Goal: Check status: Check status

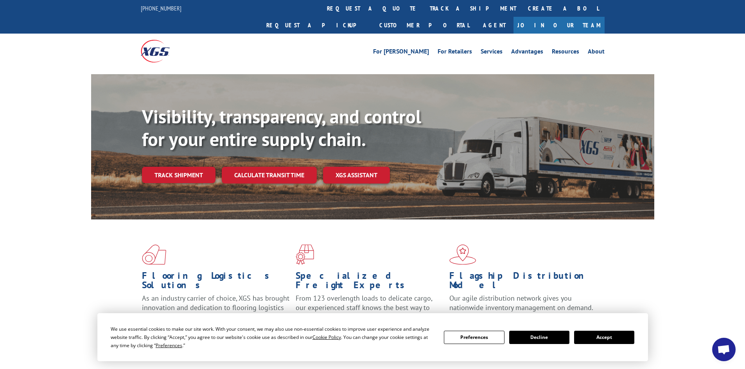
click at [587, 338] on button "Accept" at bounding box center [604, 337] width 60 height 13
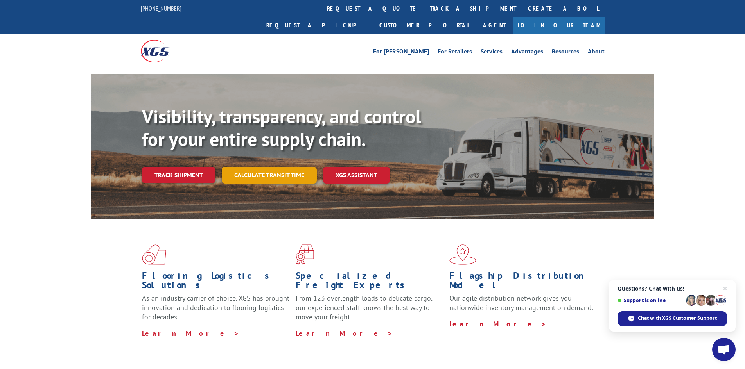
click at [257, 167] on link "Calculate transit time" at bounding box center [269, 175] width 95 height 17
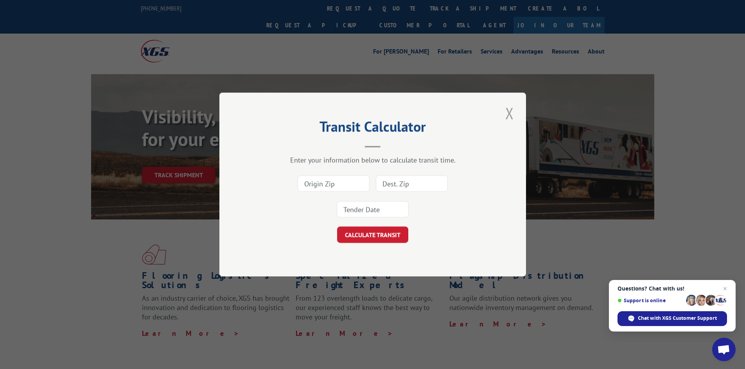
click at [513, 115] on button "Close modal" at bounding box center [509, 112] width 13 height 21
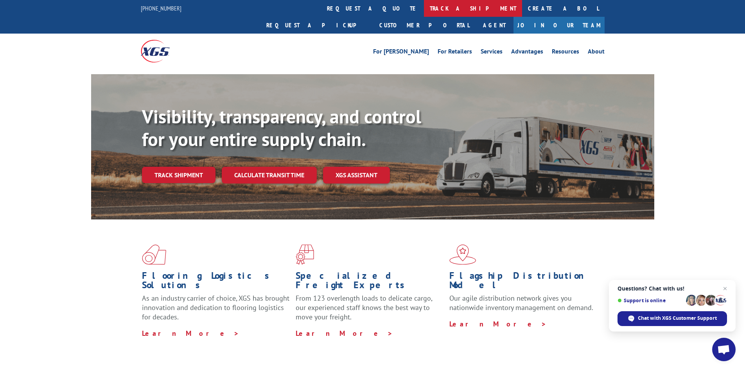
click at [424, 7] on link "track a shipment" at bounding box center [473, 8] width 98 height 17
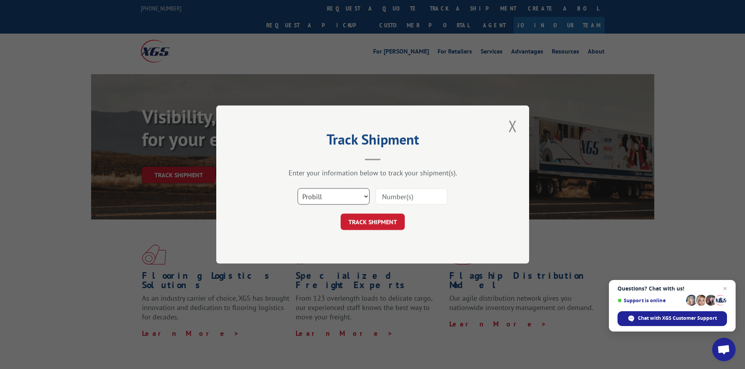
click at [334, 190] on select "Select category... Probill BOL PO" at bounding box center [333, 196] width 72 height 16
click at [297, 188] on select "Select category... Probill BOL PO" at bounding box center [333, 196] width 72 height 16
click at [387, 197] on input at bounding box center [411, 196] width 72 height 16
paste input "17223921"
type input "17223921"
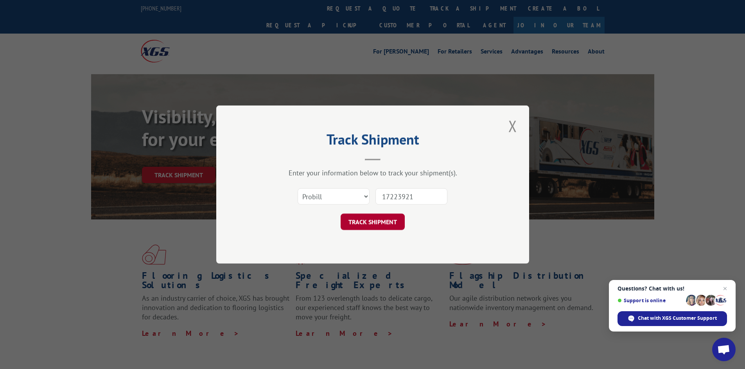
click at [371, 219] on button "TRACK SHIPMENT" at bounding box center [372, 222] width 64 height 16
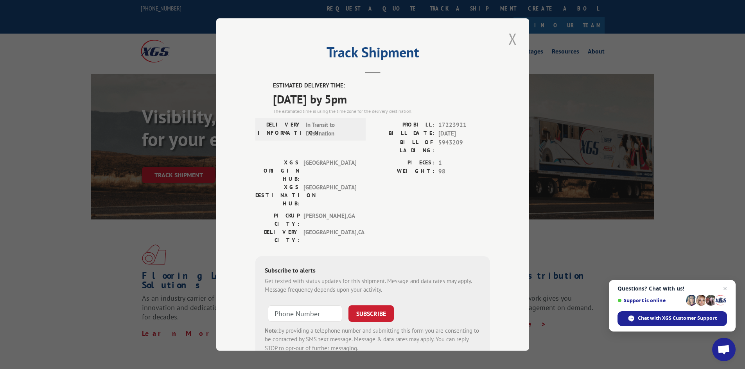
click at [508, 43] on button "Close modal" at bounding box center [512, 38] width 13 height 21
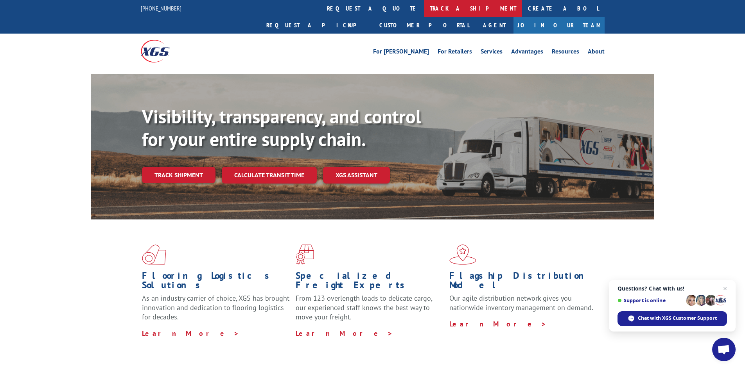
click at [424, 5] on link "track a shipment" at bounding box center [473, 8] width 98 height 17
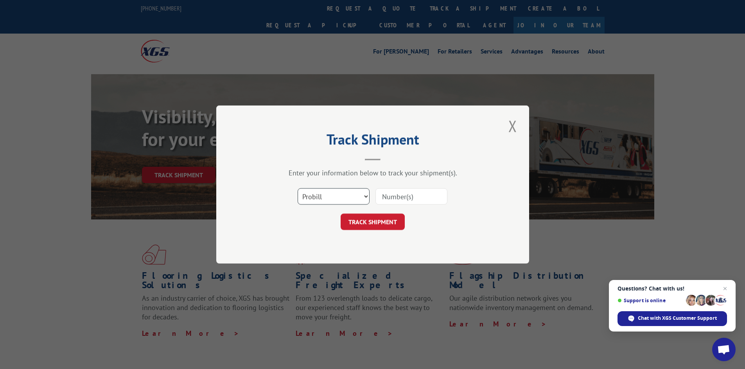
click at [364, 197] on select "Select category... Probill BOL PO" at bounding box center [333, 196] width 72 height 16
select select "bol"
click at [297, 188] on select "Select category... Probill BOL PO" at bounding box center [333, 196] width 72 height 16
paste input "260014250805"
type input "260014250805"
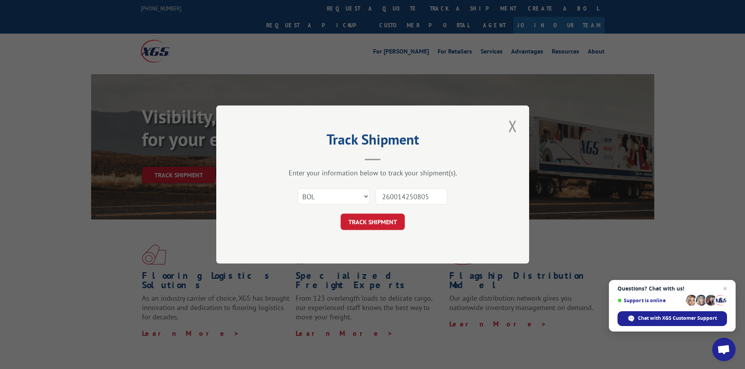
drag, startPoint x: 433, startPoint y: 194, endPoint x: 303, endPoint y: 195, distance: 130.9
click at [303, 195] on div "Select category... Probill BOL PO 260014250805" at bounding box center [372, 197] width 235 height 26
click at [384, 197] on input at bounding box center [411, 196] width 72 height 16
paste input "421756"
type input "421756"
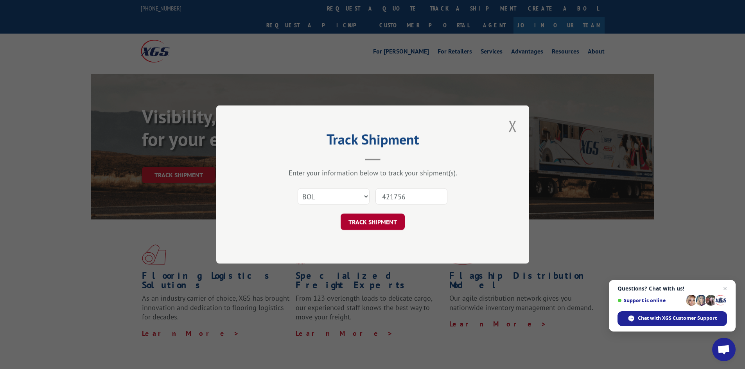
click at [368, 226] on button "TRACK SHIPMENT" at bounding box center [372, 222] width 64 height 16
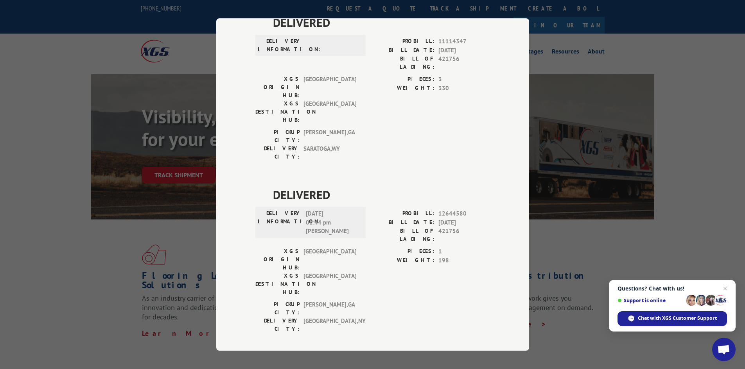
scroll to position [430, 0]
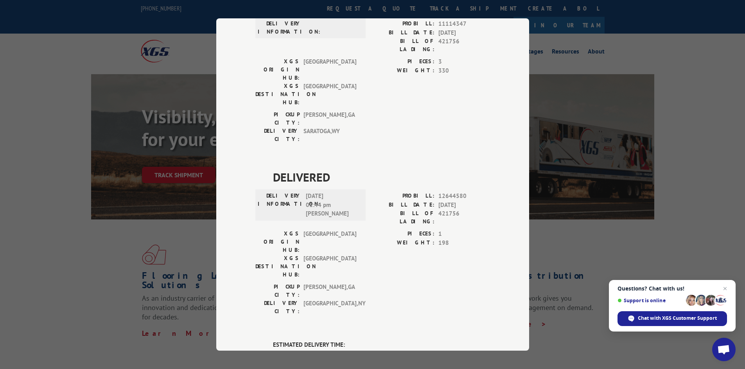
drag, startPoint x: 436, startPoint y: 209, endPoint x: 461, endPoint y: 209, distance: 25.4
copy span "17512771"
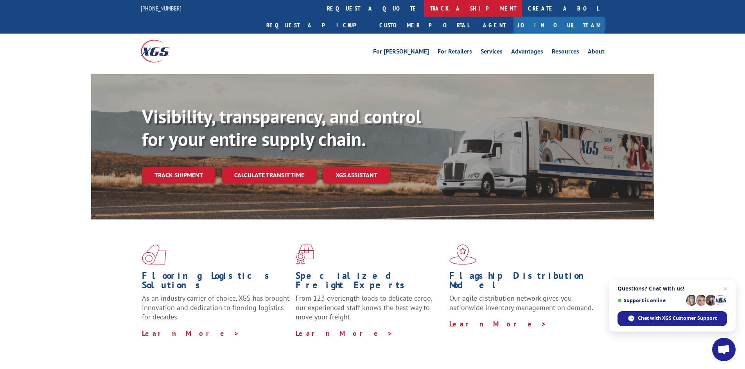
click at [424, 5] on link "track a shipment" at bounding box center [473, 8] width 98 height 17
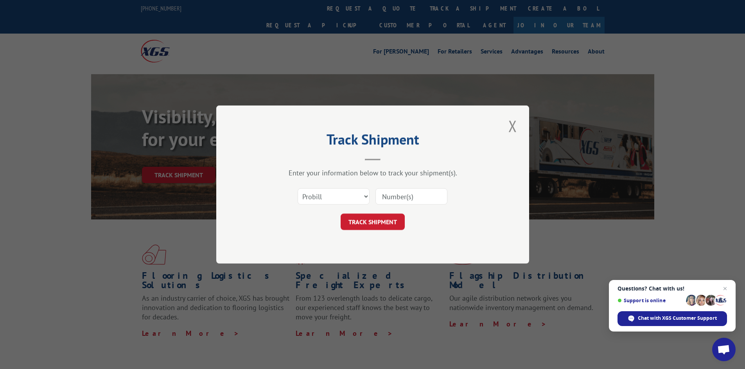
click at [379, 200] on input at bounding box center [411, 196] width 72 height 16
paste input "17512771"
type input "17512771"
click at [376, 218] on button "TRACK SHIPMENT" at bounding box center [372, 222] width 64 height 16
